Goal: Task Accomplishment & Management: Manage account settings

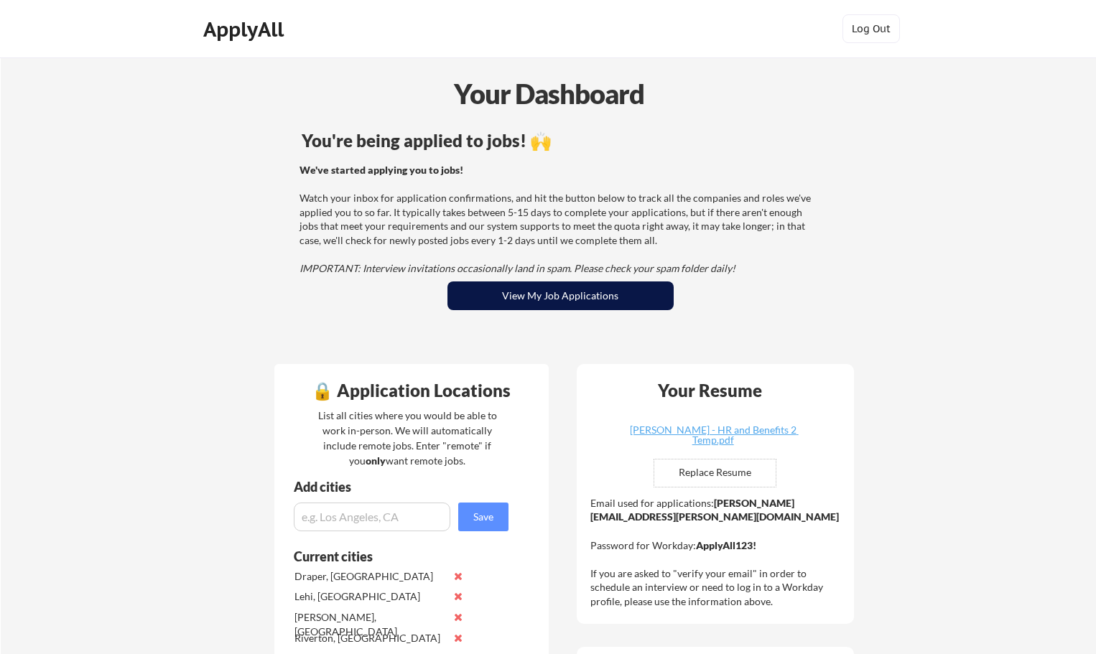
click at [658, 308] on button "View My Job Applications" at bounding box center [560, 295] width 226 height 29
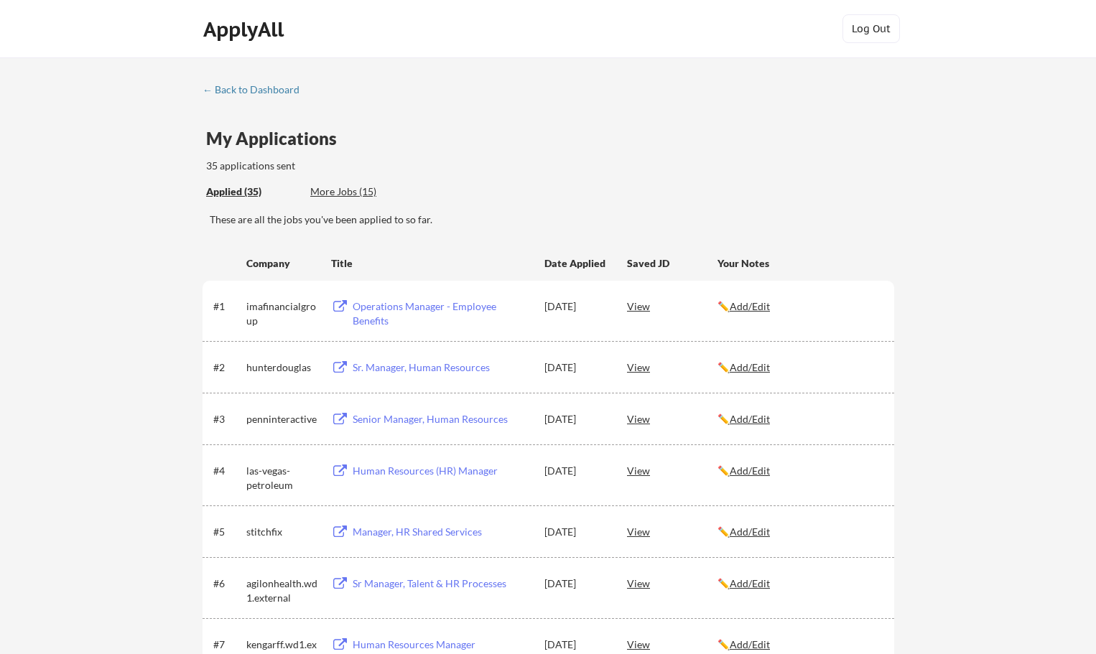
click at [343, 192] on div "More Jobs (15)" at bounding box center [363, 192] width 106 height 14
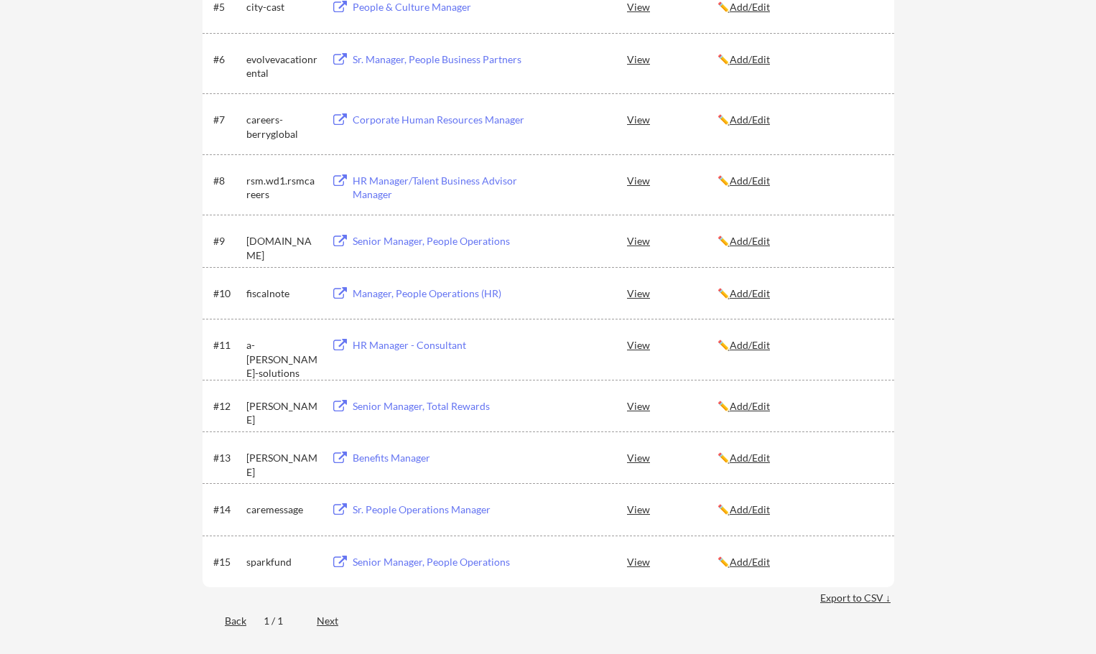
scroll to position [503, 0]
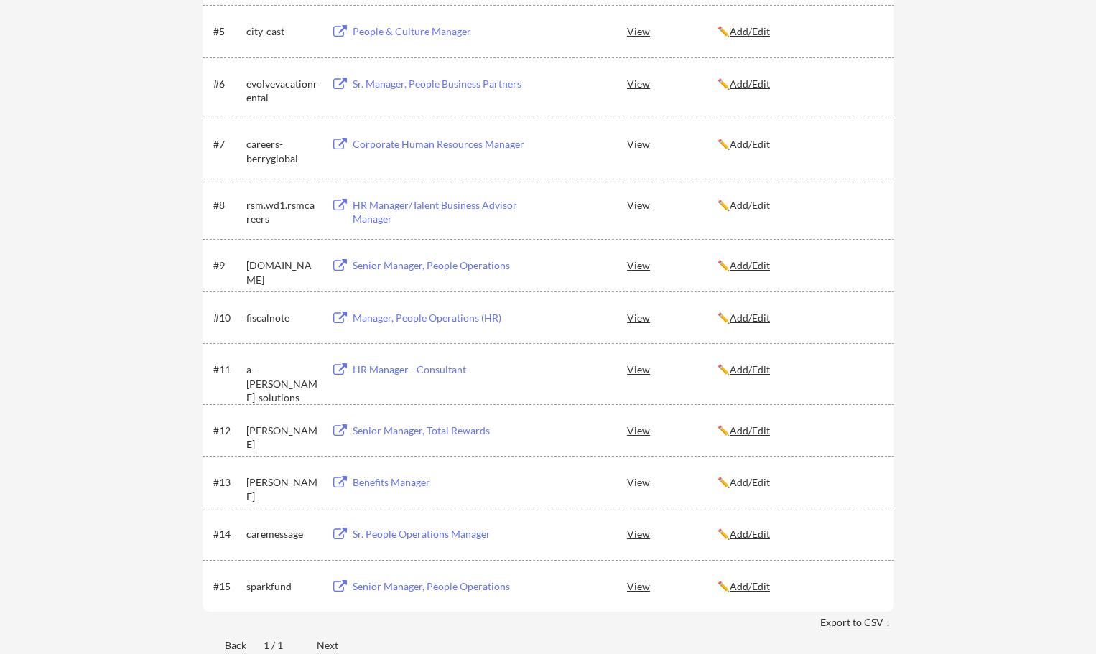
click at [757, 480] on u "Add/Edit" at bounding box center [749, 482] width 40 height 12
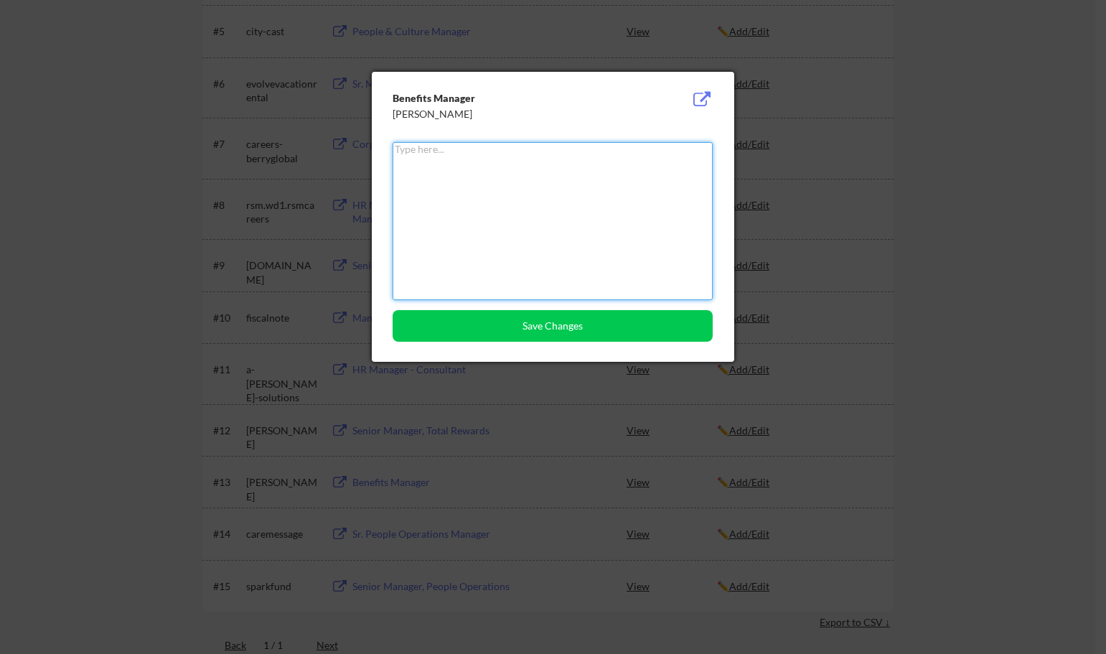
click at [960, 133] on div at bounding box center [553, 327] width 1106 height 654
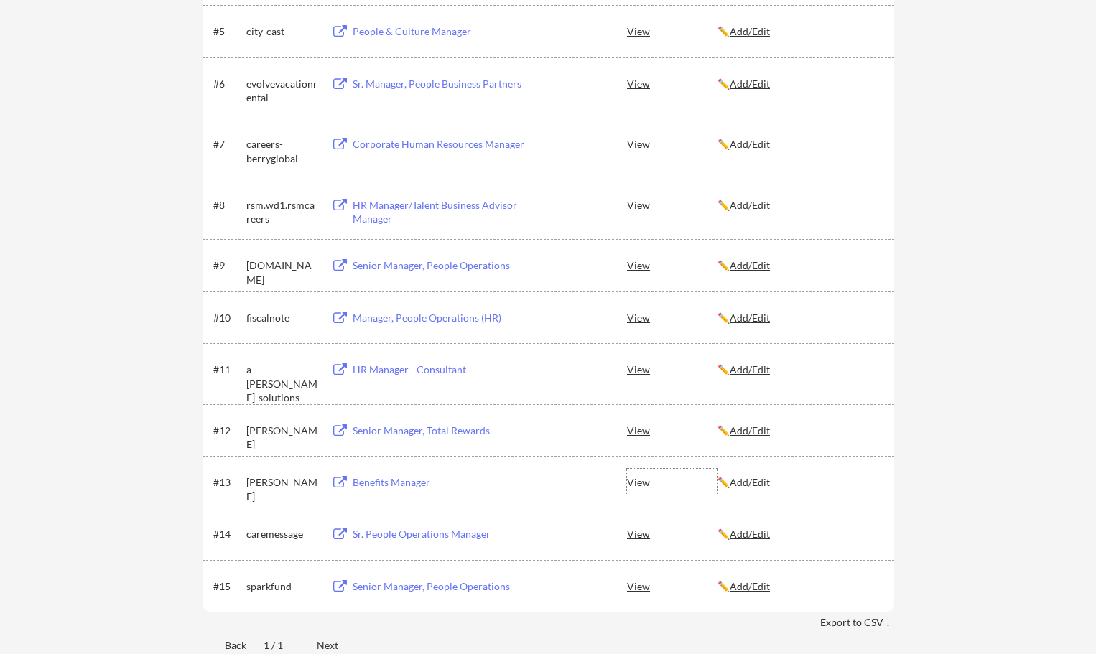
click at [633, 479] on div "View" at bounding box center [672, 482] width 90 height 26
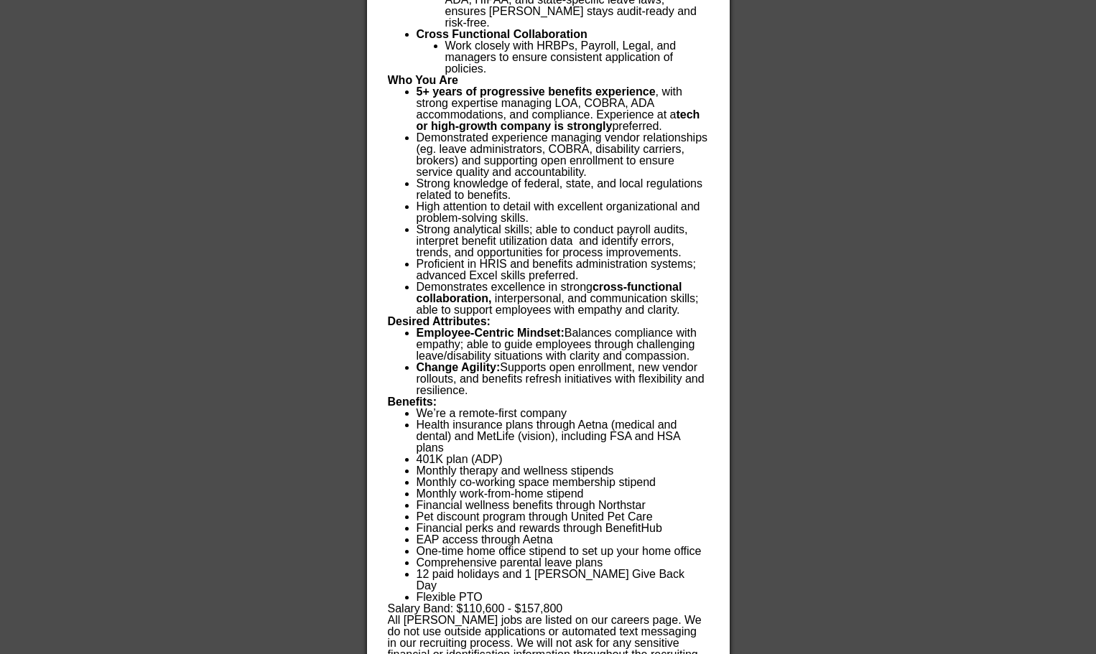
scroll to position [1450, 0]
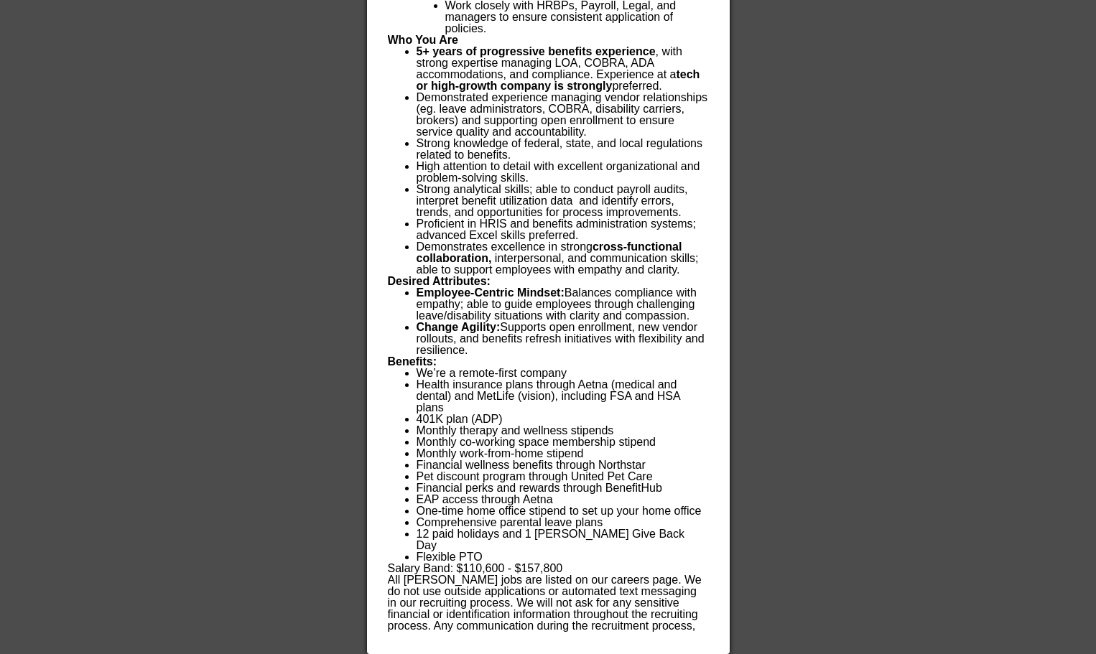
click at [938, 403] on div at bounding box center [548, 327] width 1096 height 654
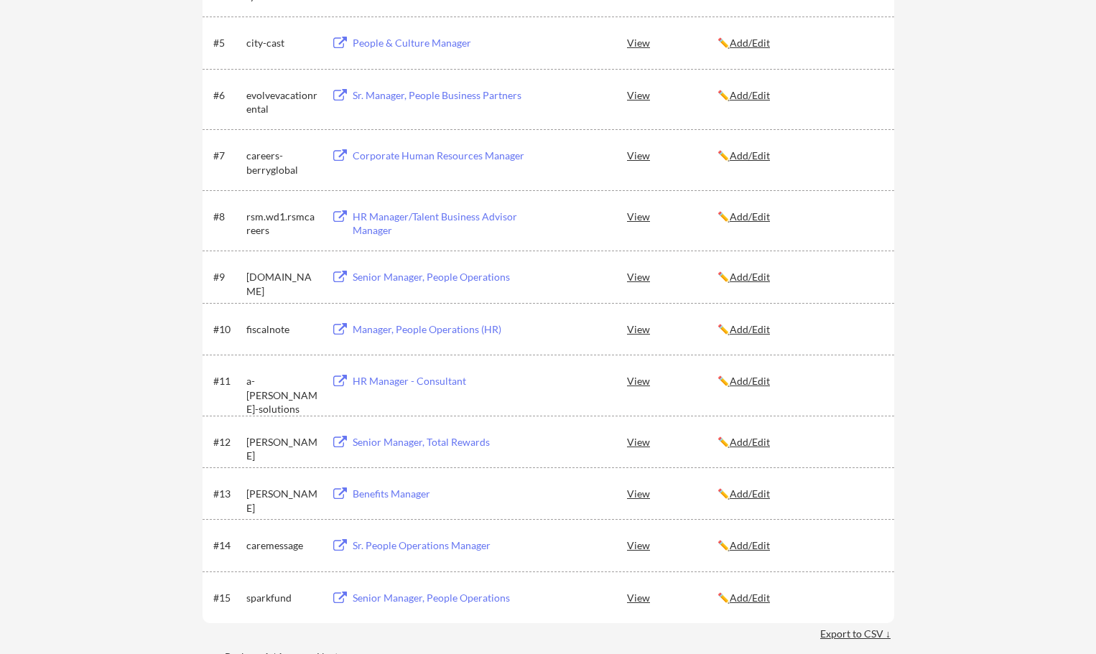
scroll to position [503, 0]
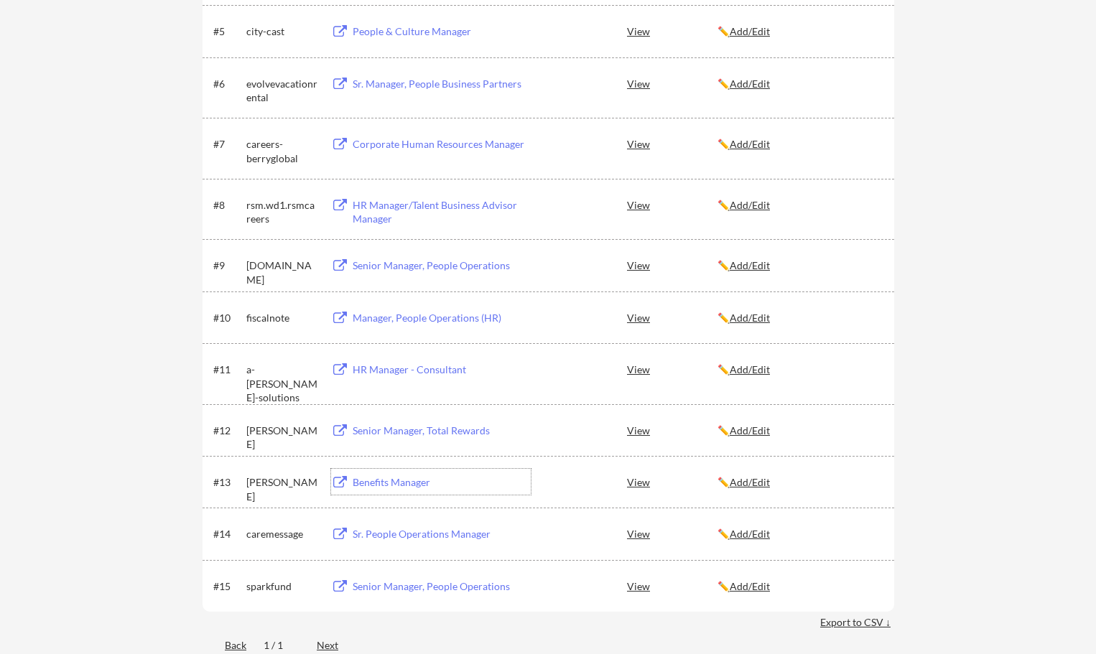
click at [421, 484] on div "Benefits Manager" at bounding box center [442, 482] width 178 height 14
click at [749, 481] on u "Add/Edit" at bounding box center [749, 482] width 40 height 12
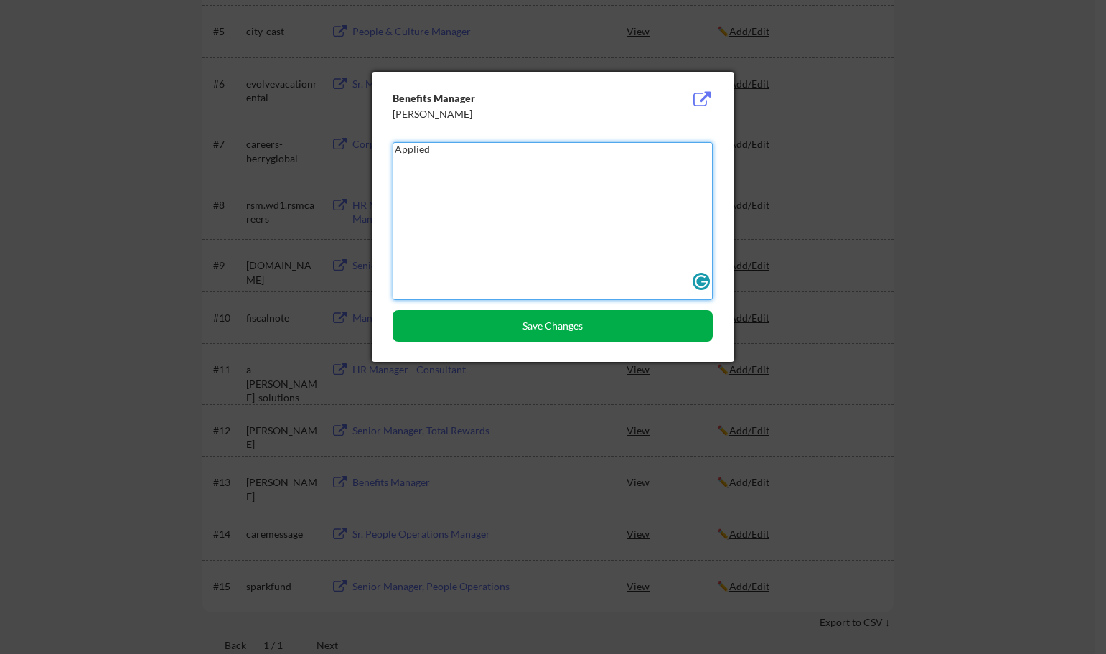
type textarea "Applied"
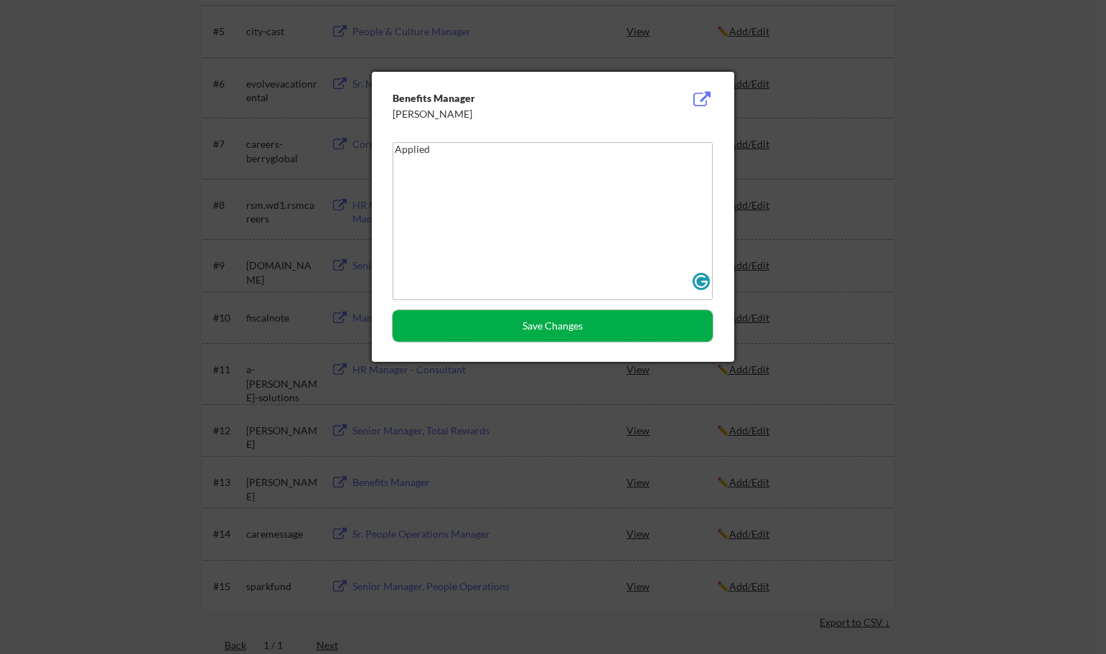
click at [547, 325] on button "Save Changes" at bounding box center [553, 326] width 320 height 32
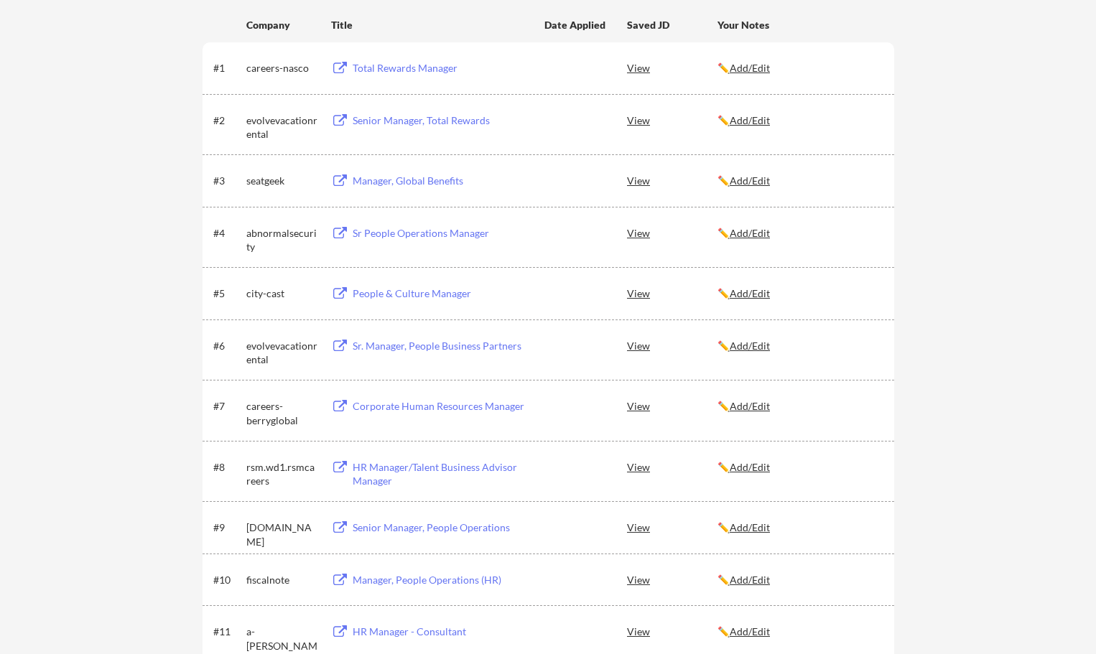
scroll to position [215, 0]
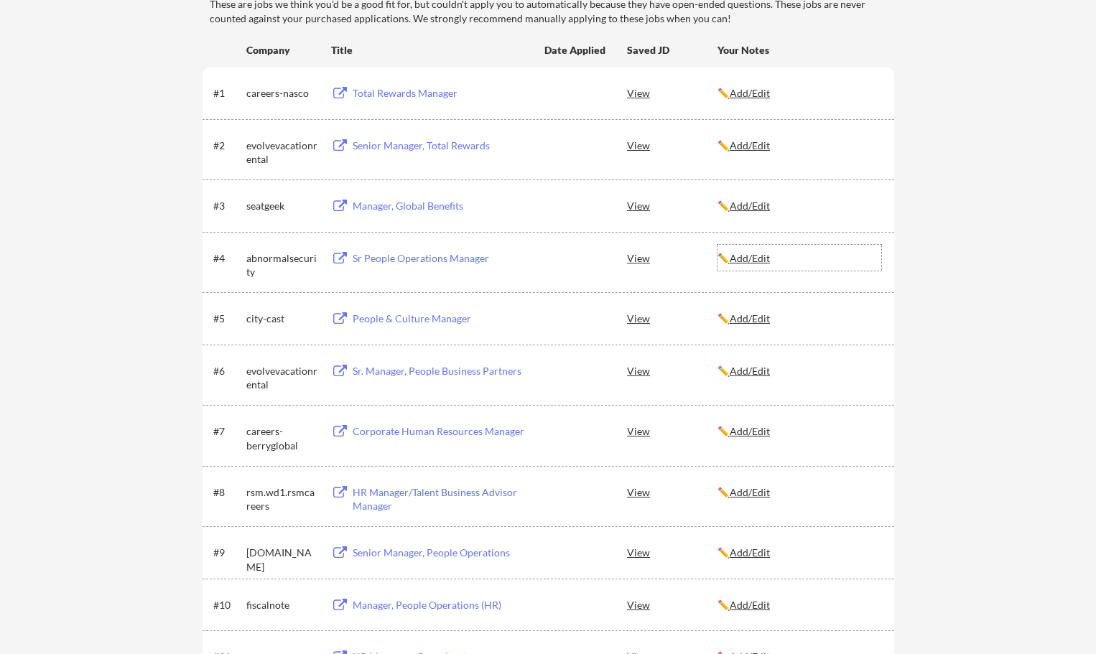
click at [740, 259] on u "Add/Edit" at bounding box center [749, 258] width 40 height 12
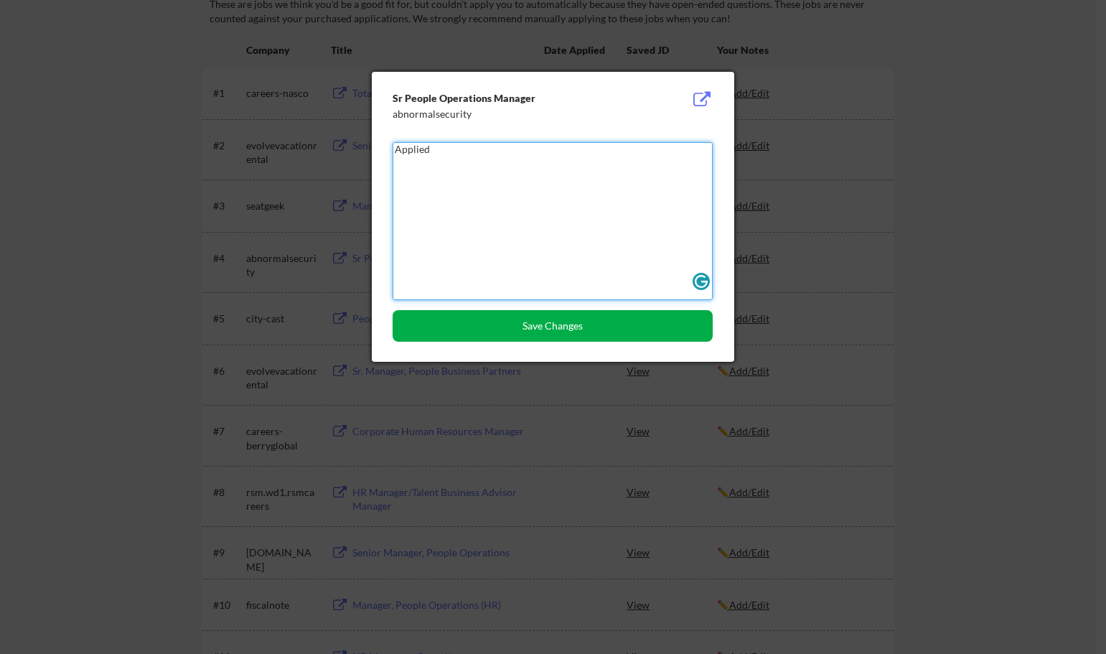
type textarea "Applied"
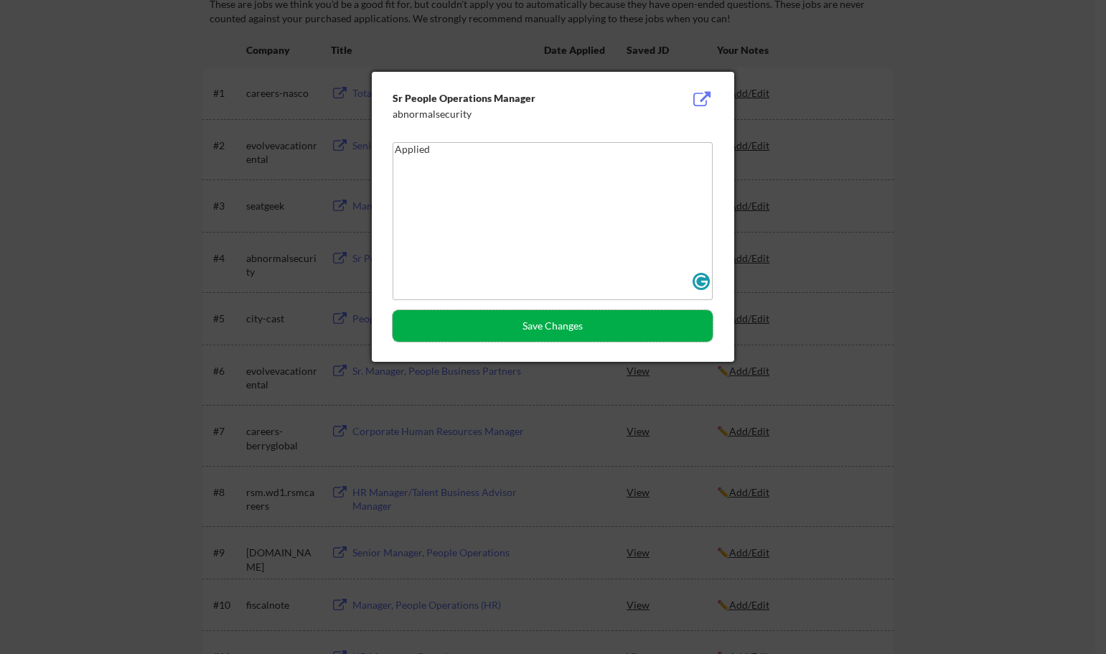
click at [669, 332] on button "Save Changes" at bounding box center [553, 326] width 320 height 32
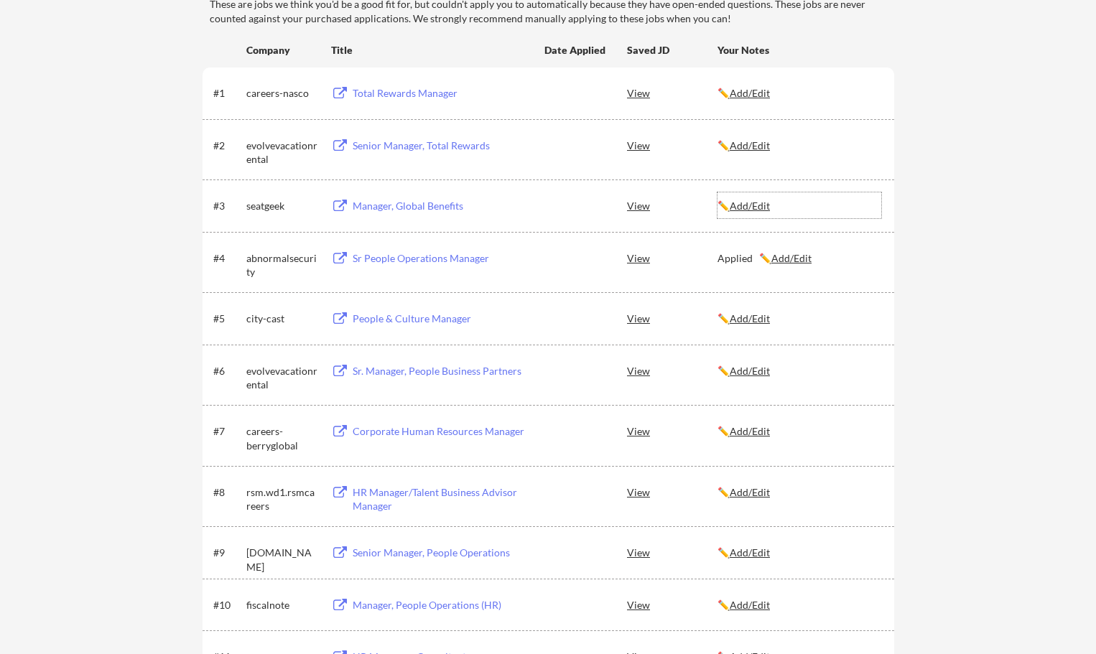
click at [751, 205] on u "Add/Edit" at bounding box center [749, 206] width 40 height 12
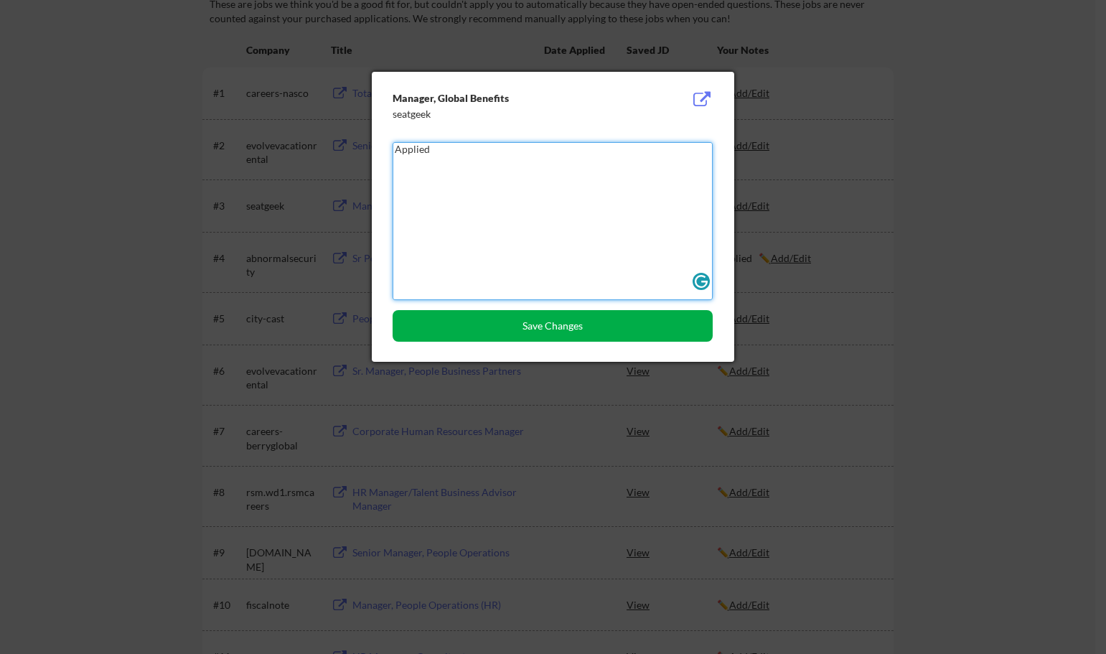
type textarea "Applied"
click at [618, 326] on button "Save Changes" at bounding box center [553, 326] width 320 height 32
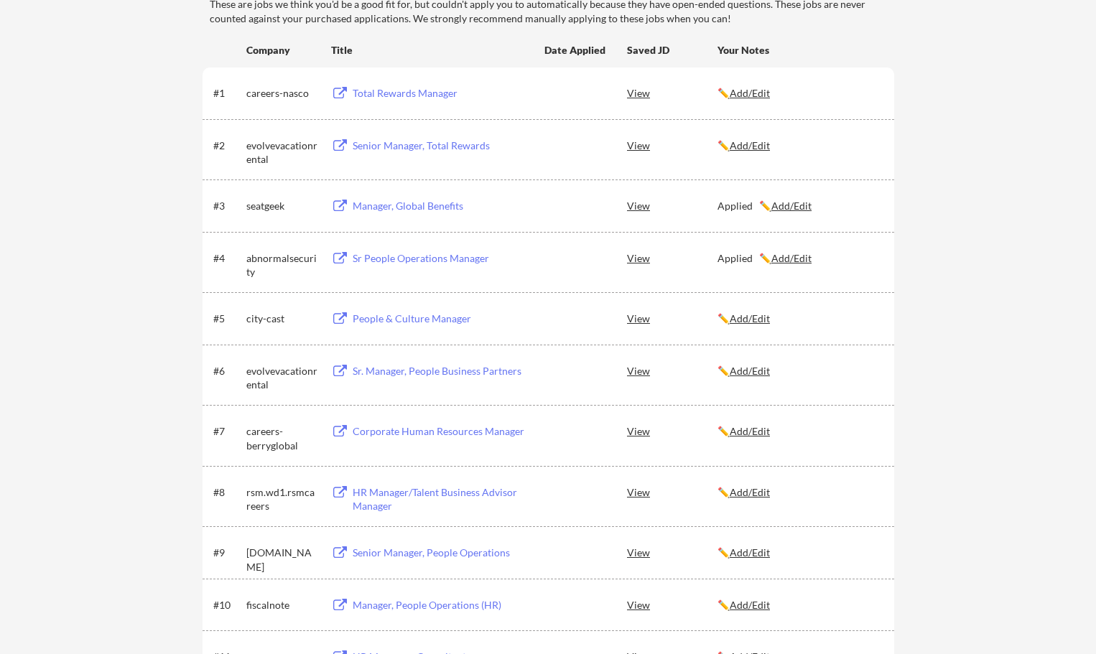
click at [755, 95] on u "Add/Edit" at bounding box center [749, 93] width 40 height 12
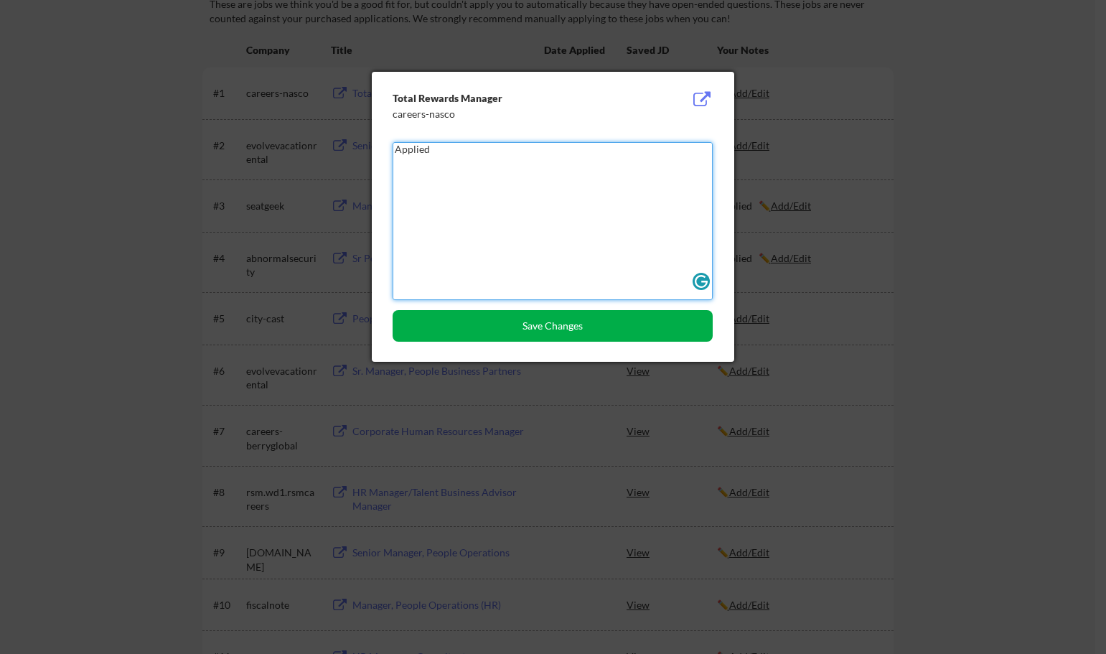
type textarea "Applied"
click at [636, 325] on button "Save Changes" at bounding box center [553, 326] width 320 height 32
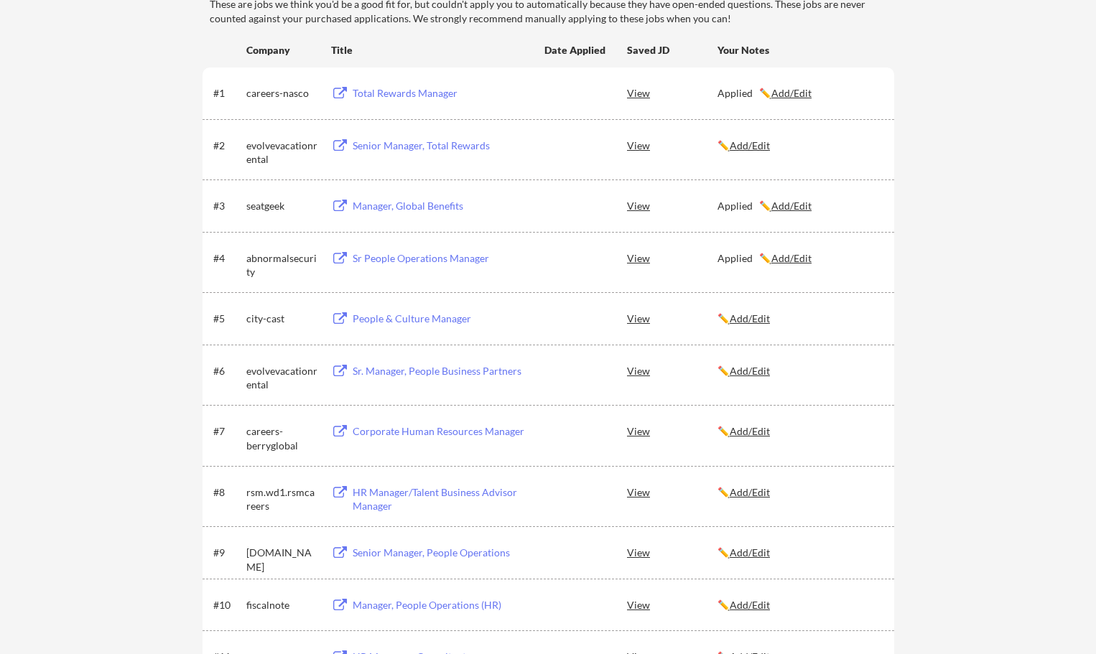
click at [753, 147] on u "Add/Edit" at bounding box center [749, 145] width 40 height 12
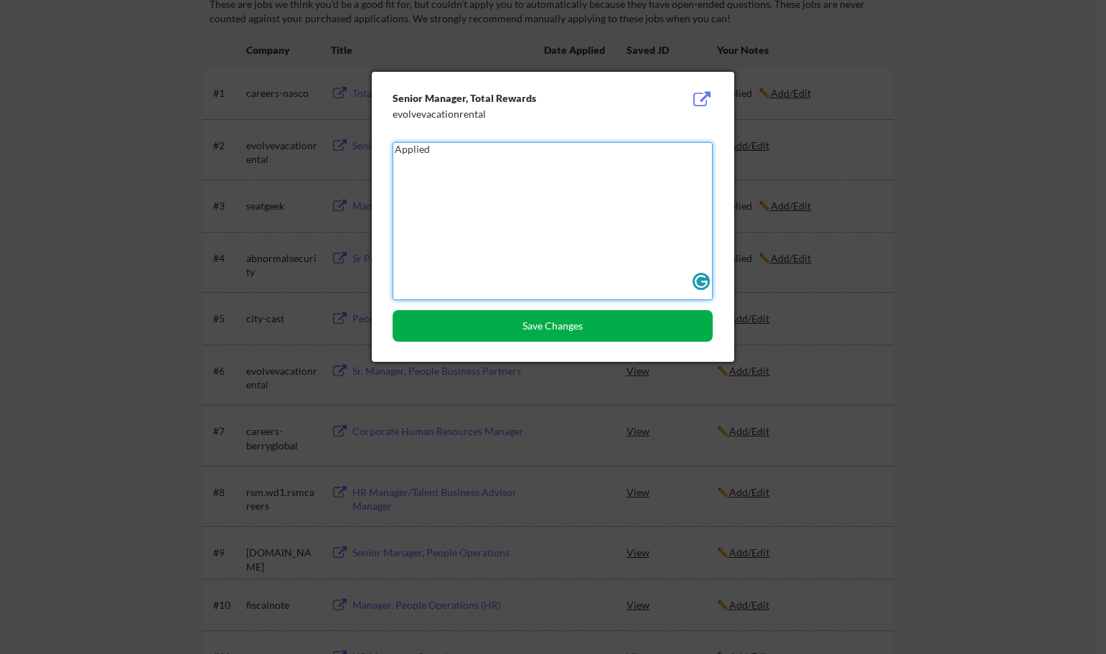
type textarea "Applied"
click at [538, 320] on button "Save Changes" at bounding box center [553, 326] width 320 height 32
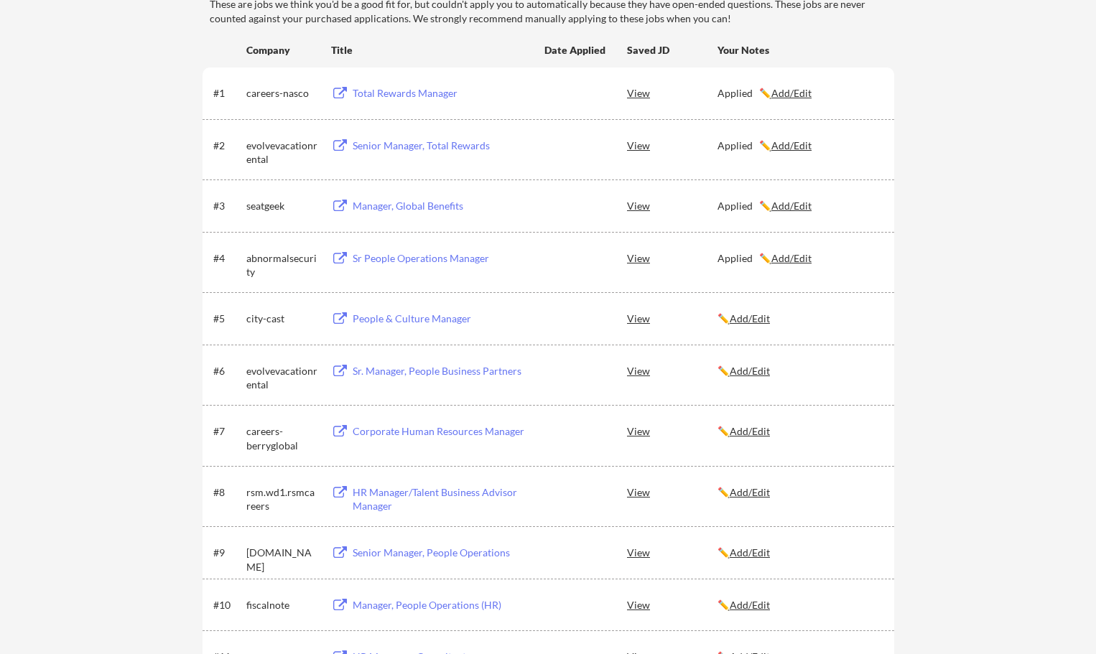
click at [465, 318] on div "People & Culture Manager" at bounding box center [442, 319] width 178 height 14
click at [752, 370] on u "Add/Edit" at bounding box center [749, 371] width 40 height 12
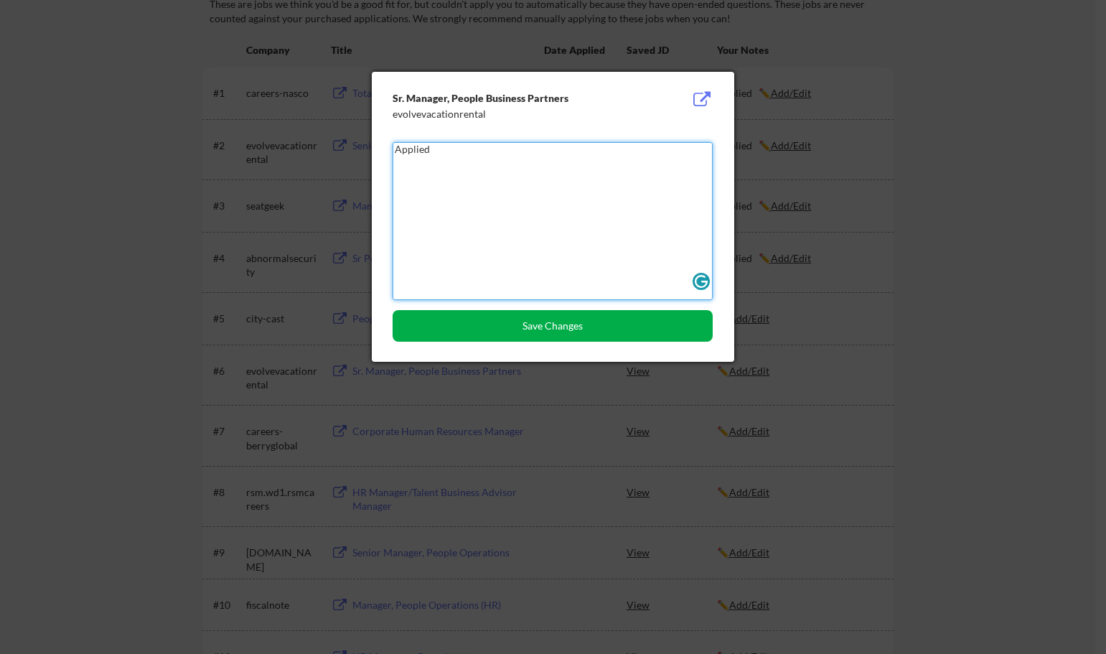
type textarea "Applied"
click at [550, 324] on button "Save Changes" at bounding box center [553, 326] width 320 height 32
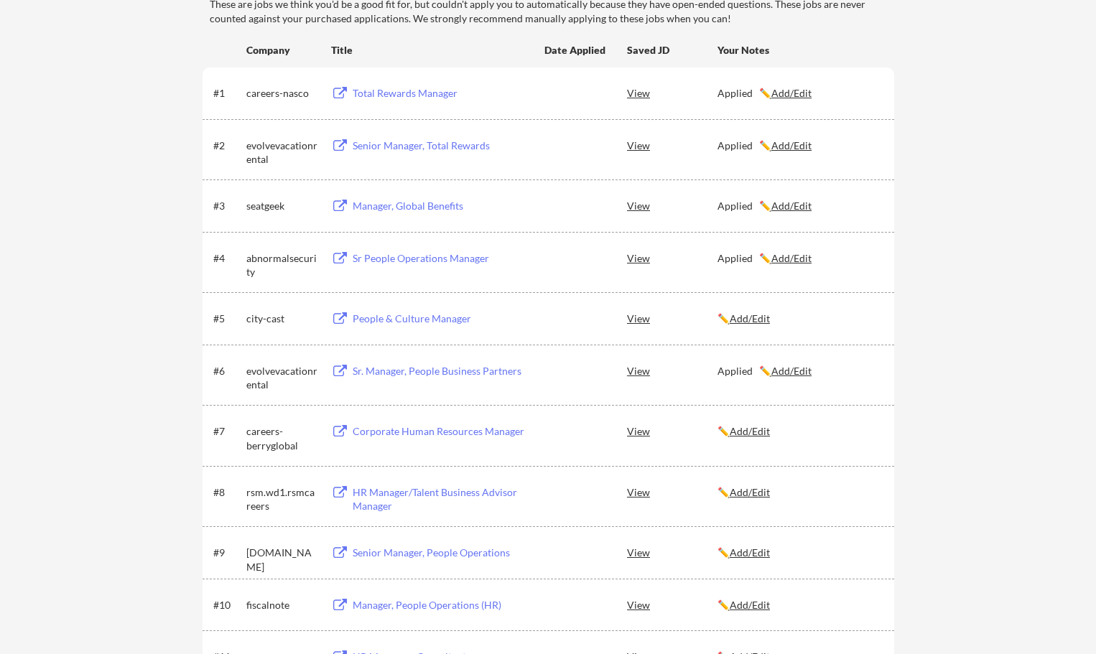
click at [493, 431] on div "Corporate Human Resources Manager" at bounding box center [442, 431] width 178 height 14
click at [426, 495] on div "HR Manager/Talent Business Advisor Manager" at bounding box center [442, 499] width 178 height 28
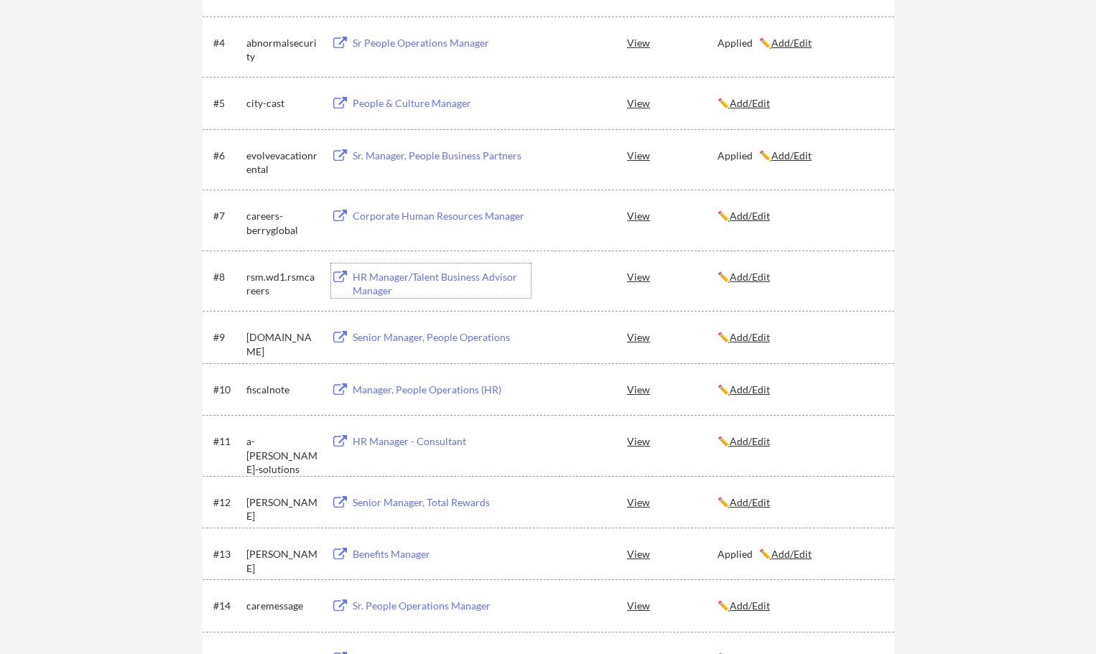
scroll to position [503, 0]
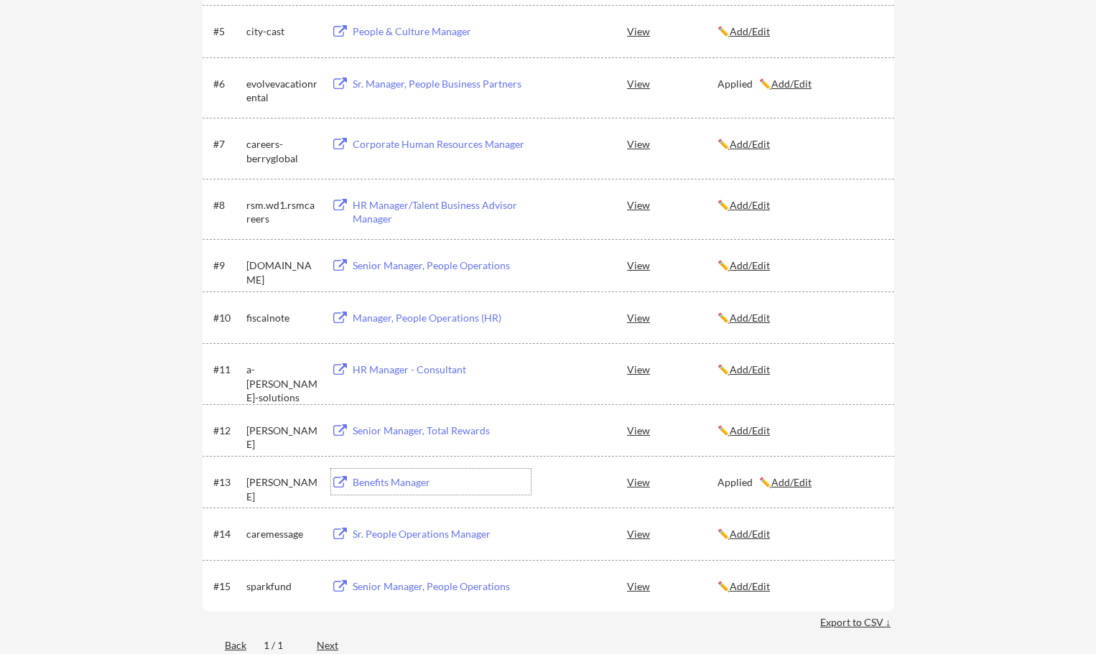
click at [405, 480] on div "Benefits Manager" at bounding box center [442, 482] width 178 height 14
